Goal: Navigation & Orientation: Understand site structure

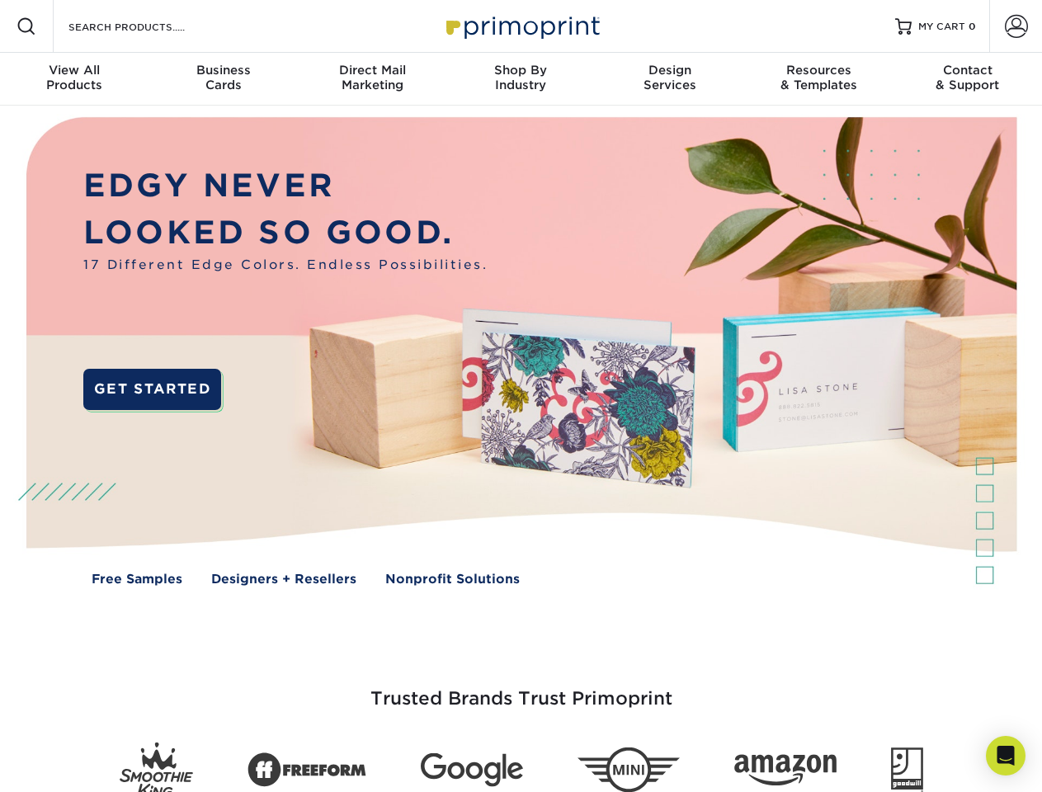
click at [521, 396] on img at bounding box center [520, 364] width 1031 height 516
click at [26, 26] on span at bounding box center [27, 27] width 20 height 20
click at [1016, 26] on span at bounding box center [1016, 26] width 23 height 23
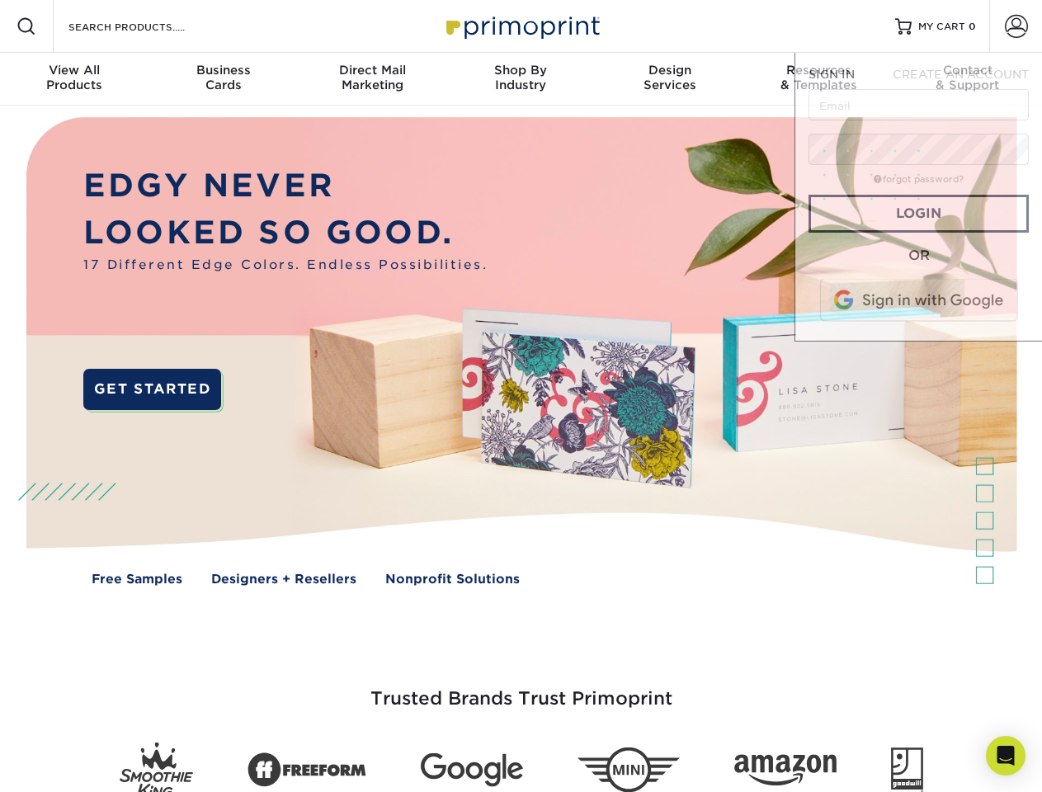
click at [74, 79] on div "View All Products" at bounding box center [74, 78] width 149 height 30
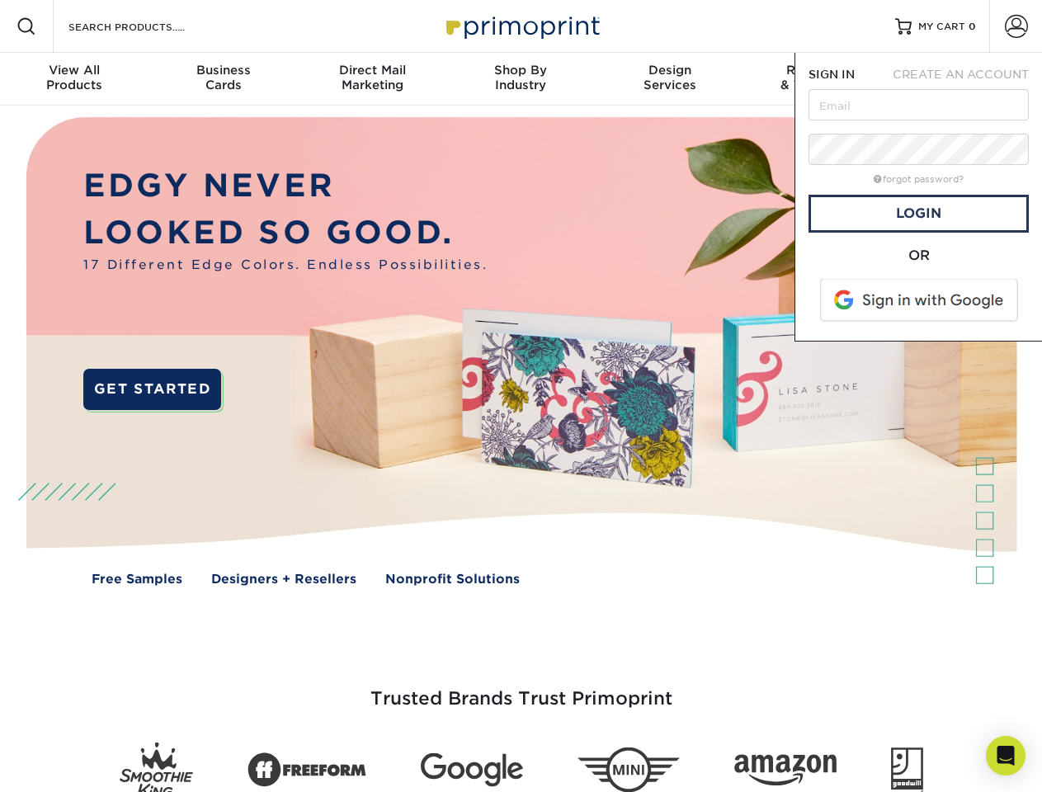
click at [223, 79] on div "Business Cards" at bounding box center [223, 78] width 149 height 30
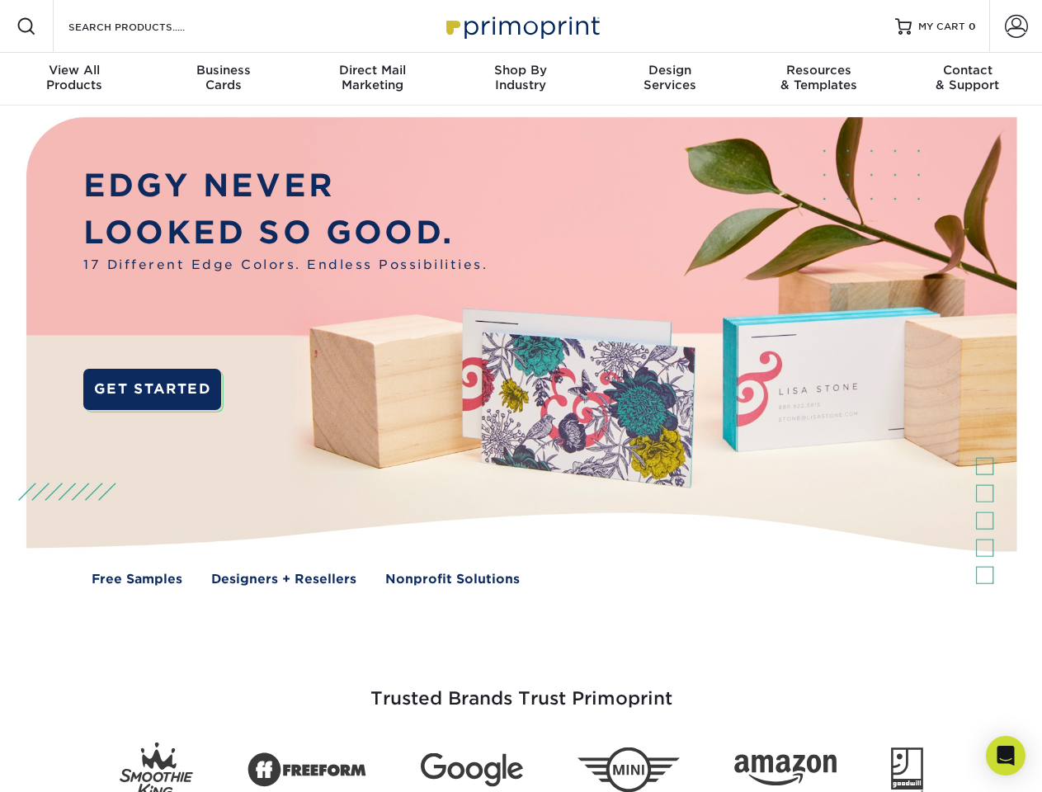
click at [372, 79] on div "Direct Mail Marketing" at bounding box center [372, 78] width 149 height 30
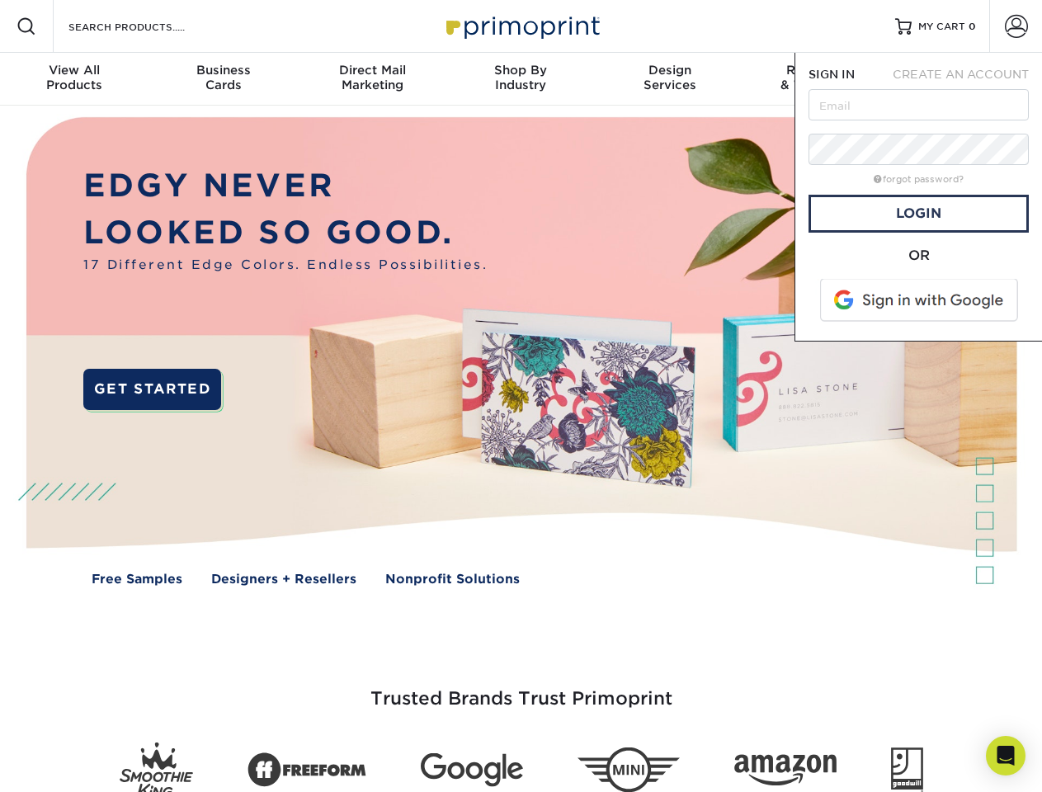
click at [521, 79] on div "Shop By Industry" at bounding box center [520, 78] width 149 height 30
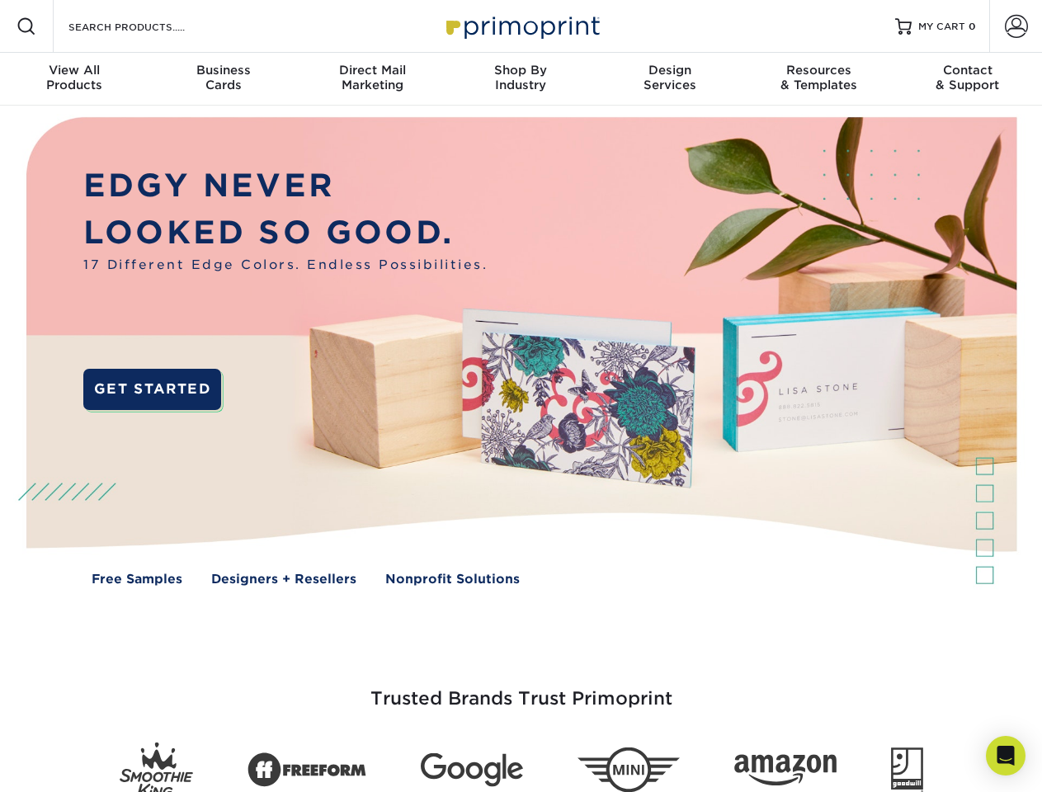
click at [670, 79] on div "Design Services" at bounding box center [670, 78] width 149 height 30
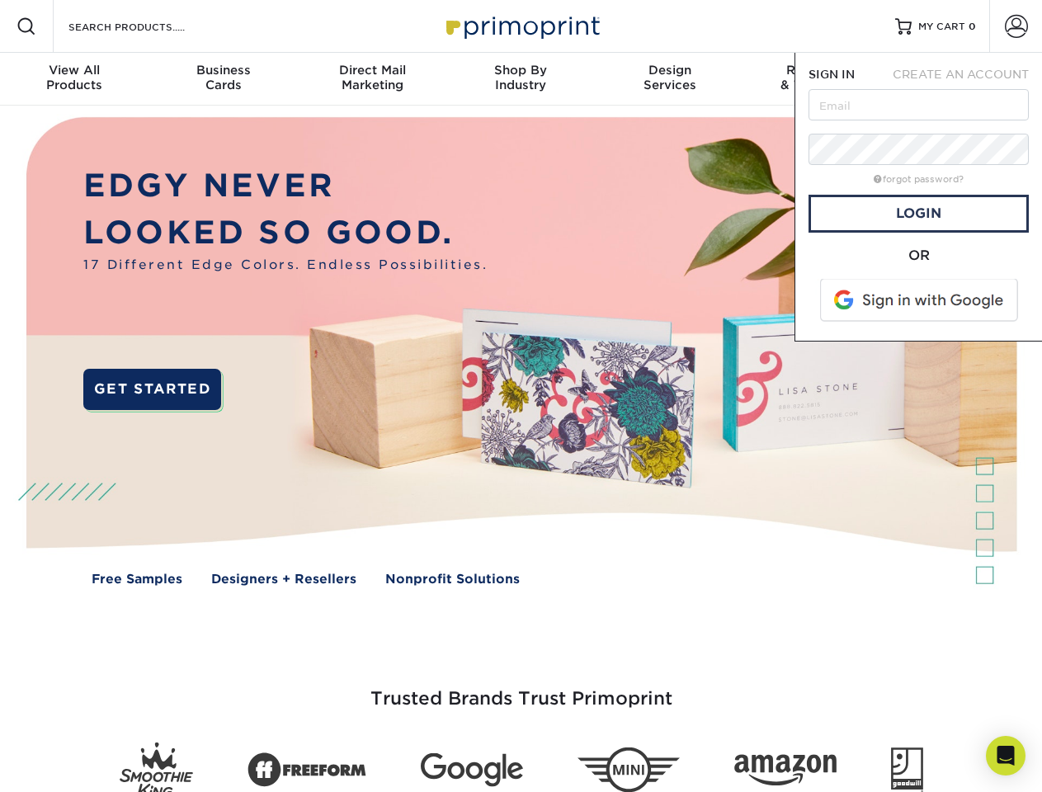
click at [819, 79] on span "SIGN IN" at bounding box center [832, 74] width 46 height 13
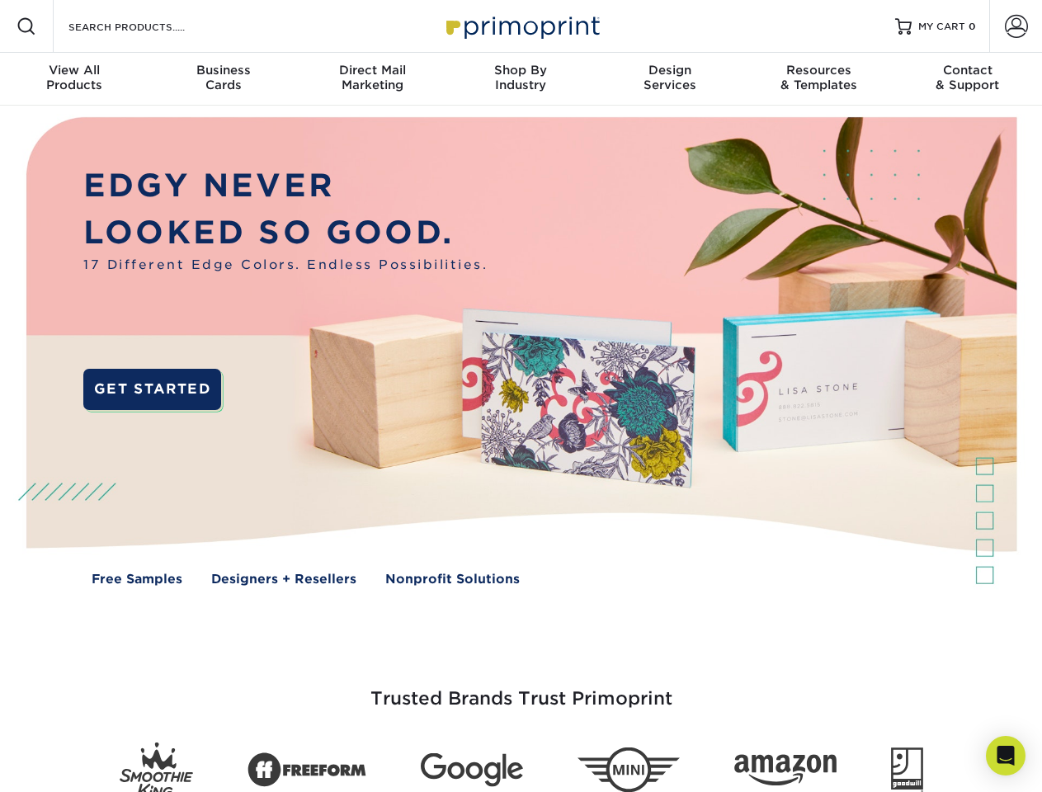
click at [968, 79] on div "Contact & Support" at bounding box center [968, 78] width 149 height 30
